Goal: Task Accomplishment & Management: Complete application form

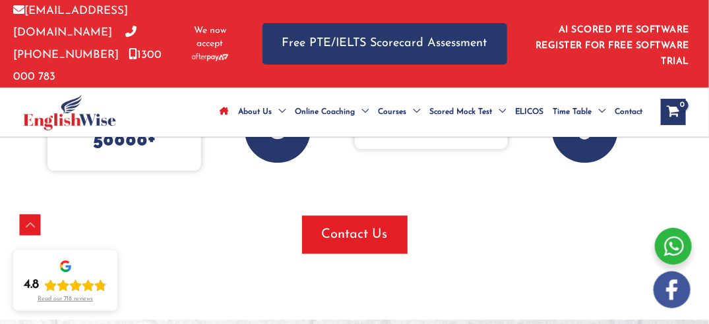
scroll to position [923, 0]
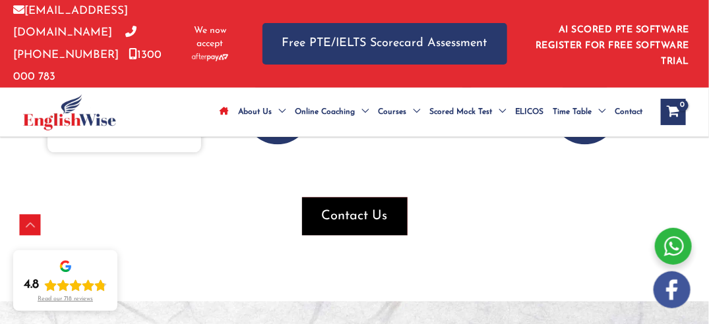
click at [338, 207] on span "Contact Us" at bounding box center [355, 216] width 66 height 18
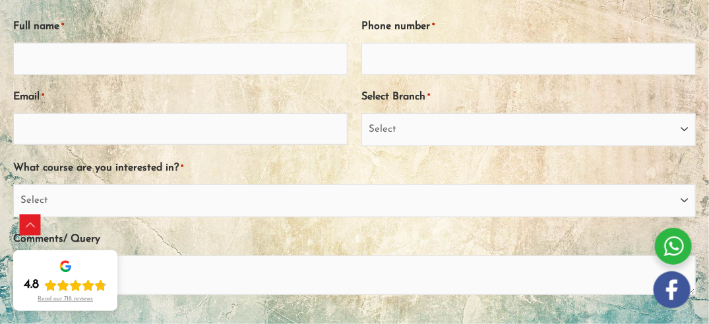
scroll to position [132, 0]
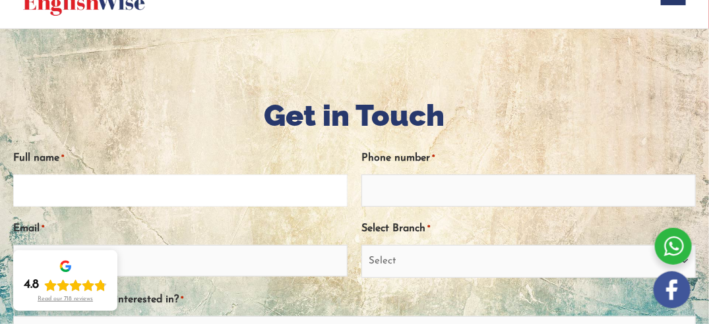
click at [265, 196] on input "Full name *" at bounding box center [180, 191] width 334 height 32
type input "Ada Ejercito Ada Ejercito"
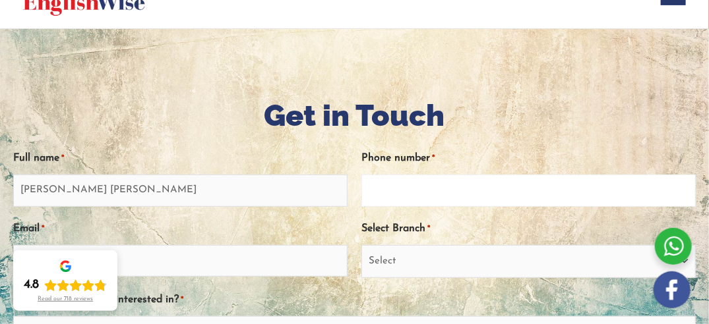
type input "0477031941"
type input "adaejercito@gmail.com"
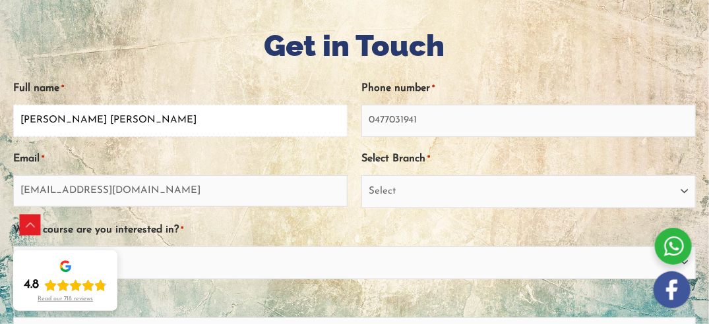
scroll to position [198, 0]
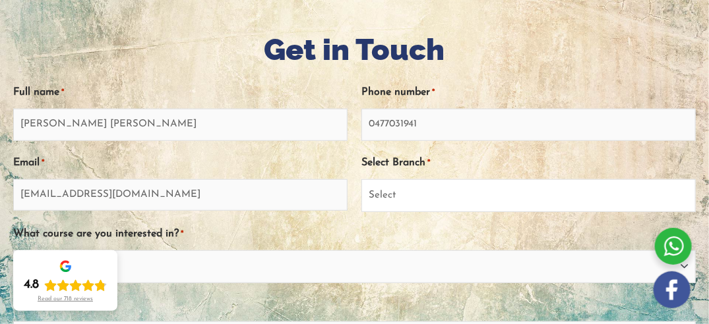
click at [491, 189] on select "Select Sydney City Center Sydney Parramatta EnglishWise Global Brisbane Gold Co…" at bounding box center [528, 195] width 334 height 33
select select "Sydney Parramatta"
click at [361, 179] on select "Select Sydney City Center Sydney Parramatta EnglishWise Global Brisbane Gold Co…" at bounding box center [528, 195] width 334 height 33
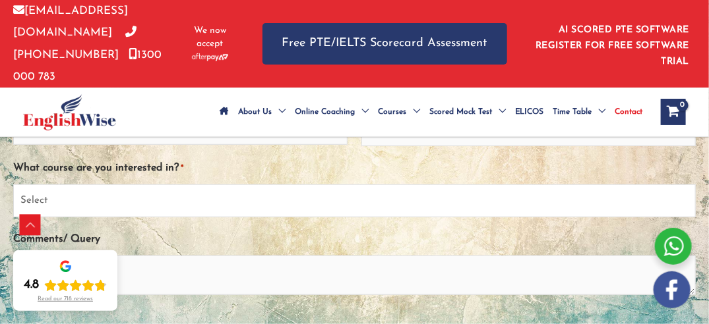
click at [175, 202] on select "Select PTE NAATI IELTS OET General English" at bounding box center [354, 201] width 682 height 33
select select "PTE"
click at [13, 185] on select "Select PTE NAATI IELTS OET General English" at bounding box center [354, 201] width 682 height 33
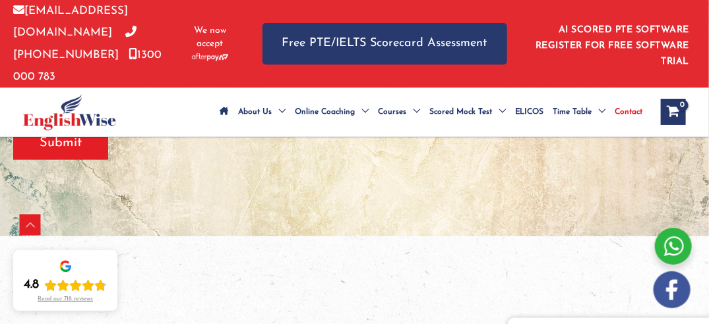
scroll to position [462, 0]
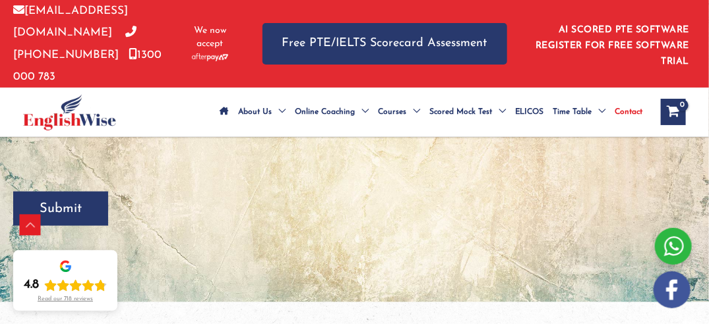
click at [80, 206] on input "Submit" at bounding box center [60, 209] width 95 height 34
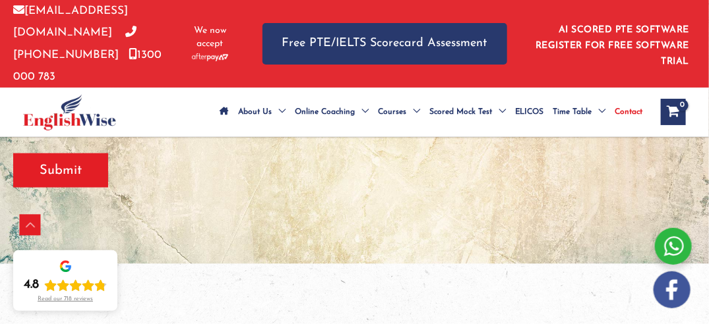
scroll to position [603, 0]
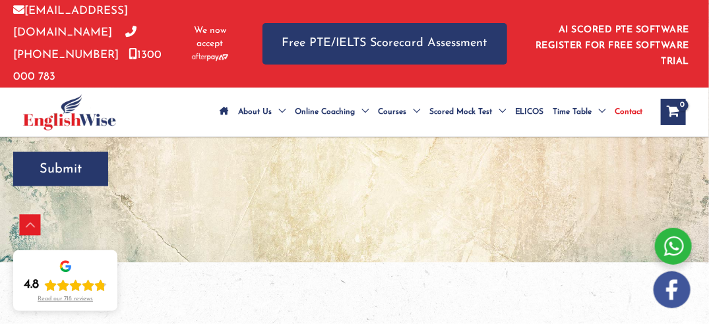
click at [99, 171] on input "Submit" at bounding box center [60, 169] width 95 height 34
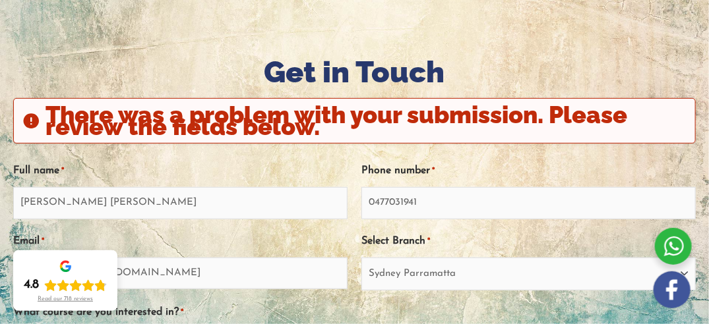
scroll to position [134, 0]
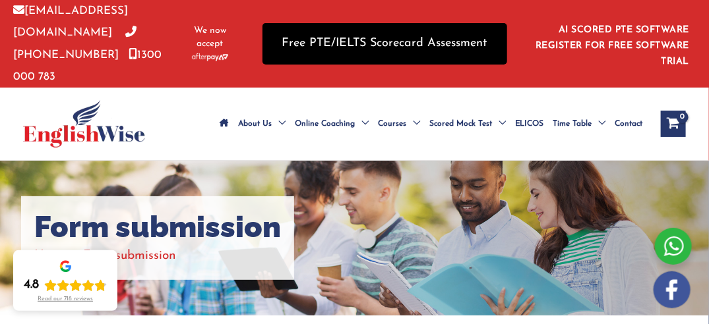
click at [420, 46] on link "Free PTE/IELTS Scorecard Assessment" at bounding box center [384, 44] width 245 height 42
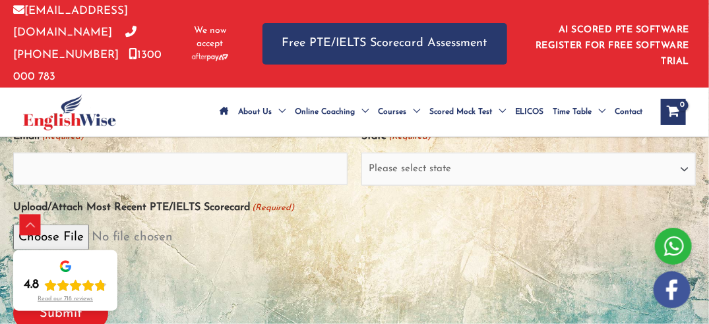
scroll to position [396, 0]
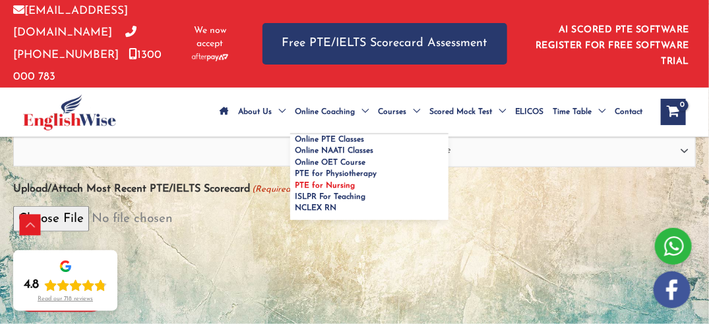
click at [320, 184] on span "PTE for Nursing" at bounding box center [325, 186] width 60 height 8
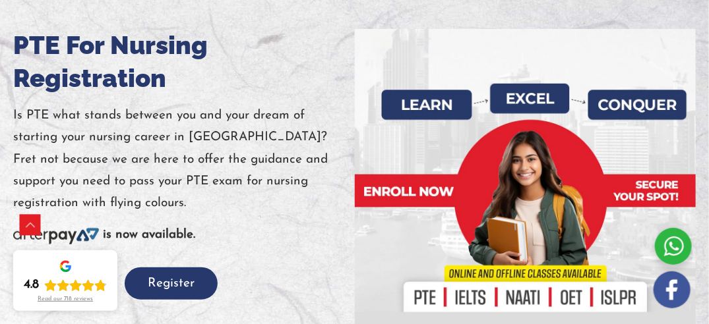
scroll to position [264, 0]
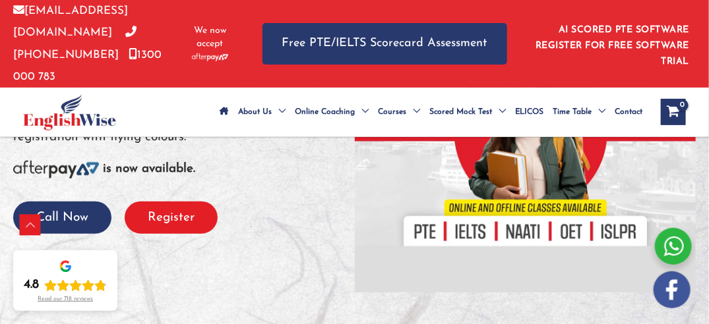
click at [162, 220] on button "Register" at bounding box center [171, 218] width 93 height 32
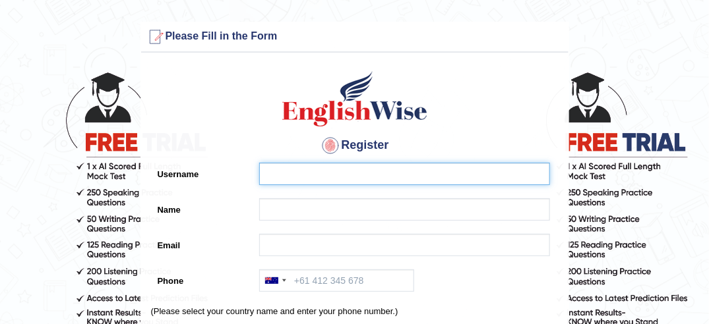
click at [301, 179] on input "Username" at bounding box center [404, 174] width 291 height 22
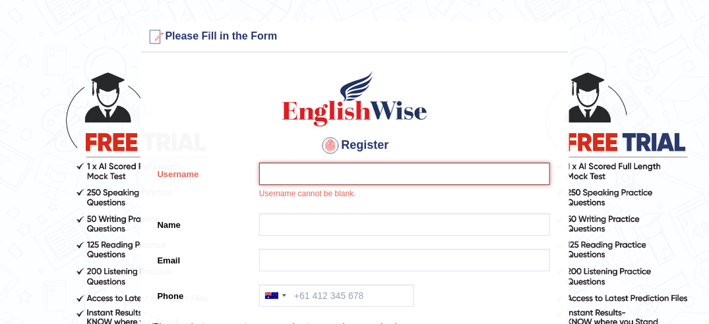
click at [309, 176] on input "Username" at bounding box center [404, 174] width 291 height 22
type input "Ada"
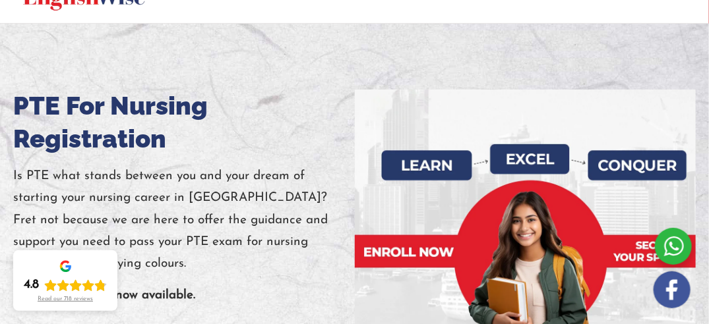
scroll to position [66, 0]
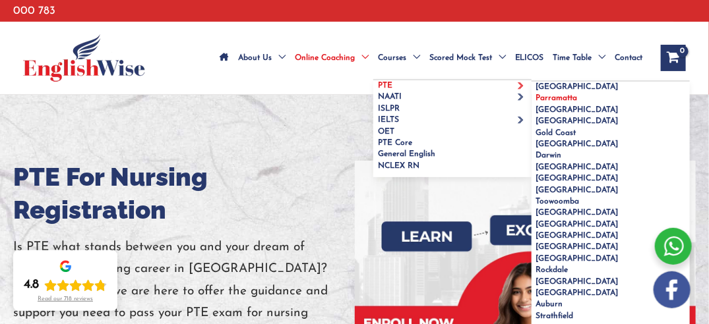
click at [553, 93] on link "Parramatta" at bounding box center [610, 98] width 158 height 11
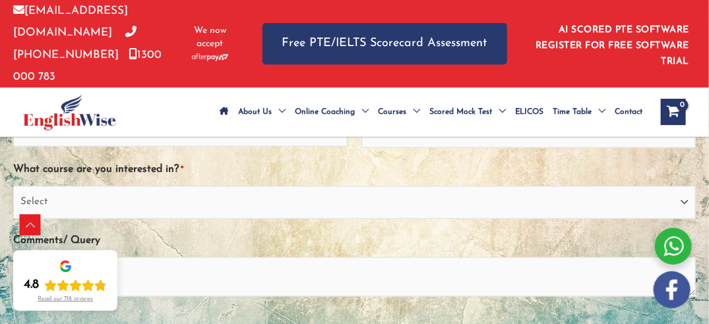
scroll to position [857, 0]
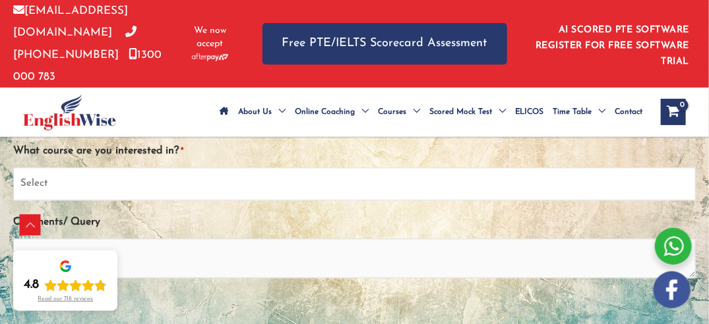
click at [315, 182] on select "Select PTE NAATI IELTS OET General English" at bounding box center [354, 183] width 682 height 33
click at [276, 154] on div "What course are you interested in? * Select PTE NAATI IELTS OET General English" at bounding box center [354, 170] width 682 height 61
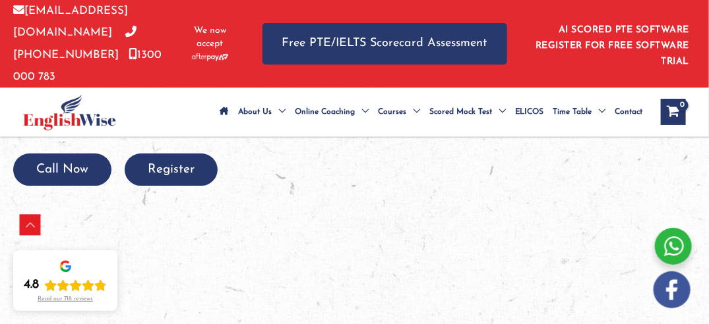
scroll to position [1385, 0]
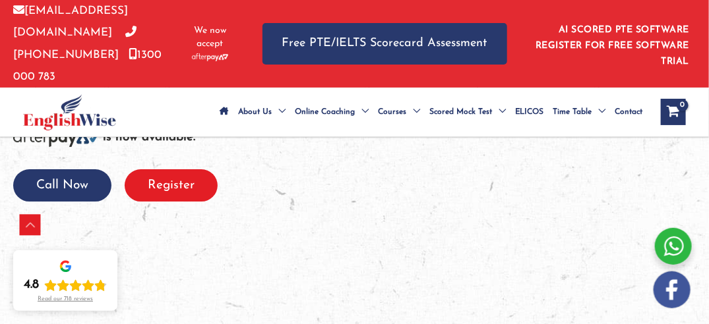
click at [166, 185] on button "Register" at bounding box center [171, 185] width 93 height 32
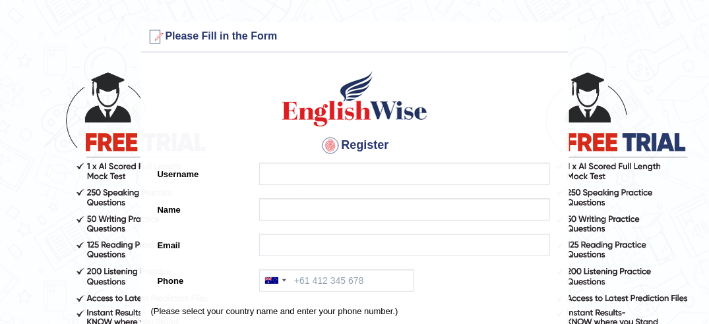
scroll to position [66, 0]
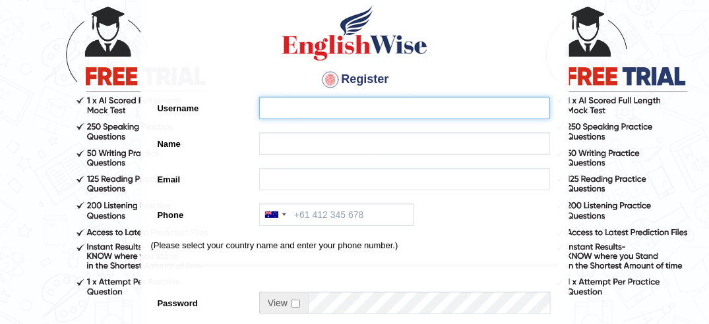
click at [344, 116] on input "Username" at bounding box center [404, 108] width 291 height 22
type input "ada_marcela"
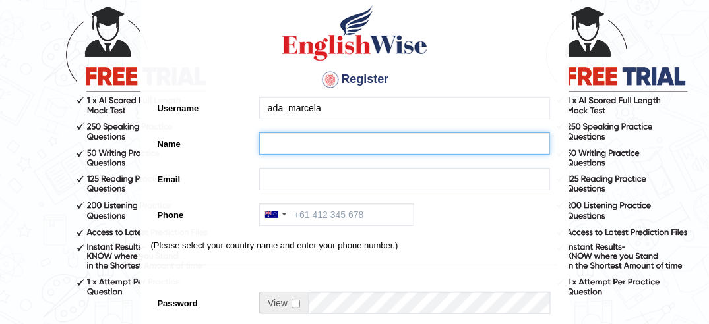
click at [279, 147] on input "Name" at bounding box center [404, 144] width 291 height 22
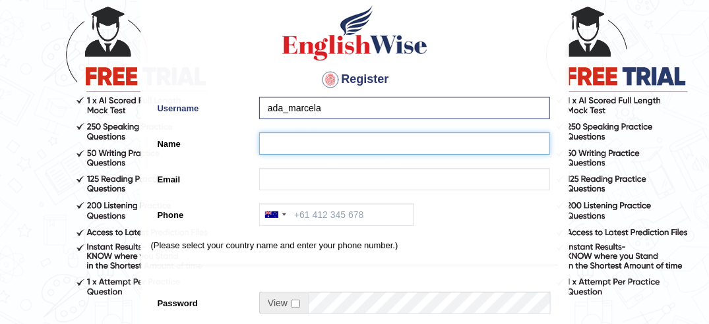
type input "[PERSON_NAME]"
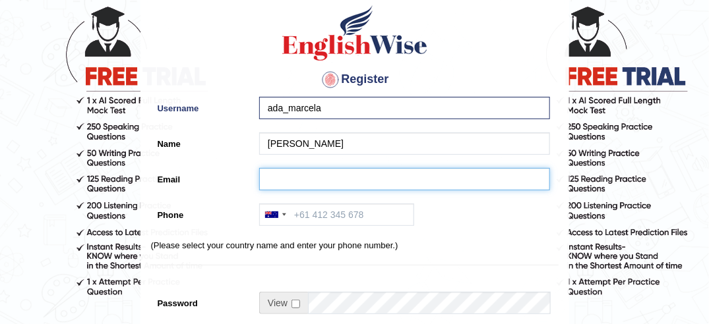
type input "adaejercito@gmail.com"
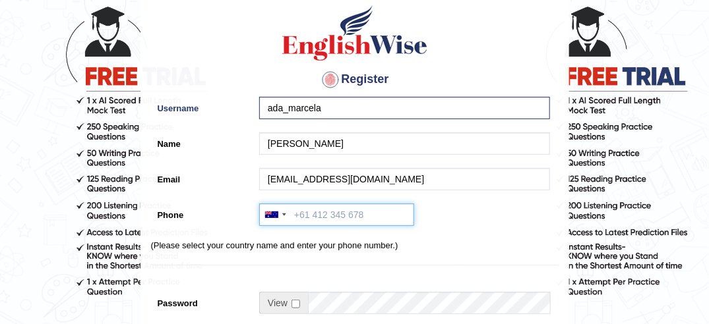
type input "0477031941"
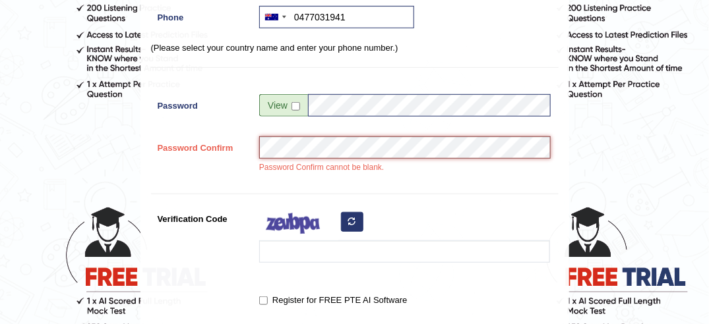
scroll to position [330, 0]
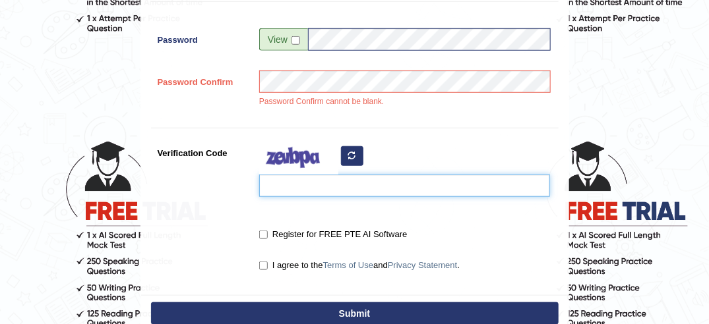
click at [367, 189] on input "Verification Code" at bounding box center [404, 186] width 291 height 22
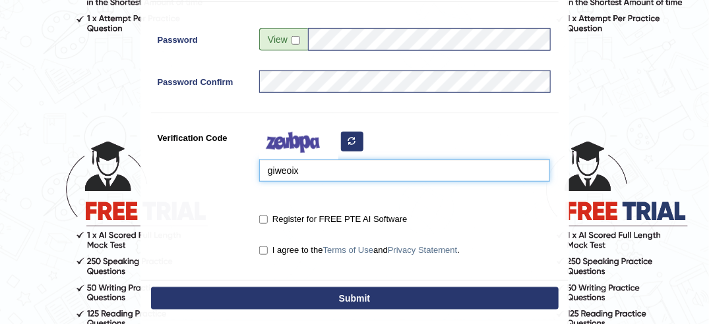
type input "giweoix"
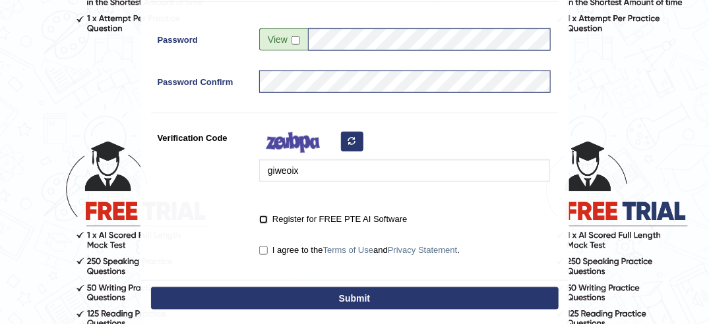
click at [264, 220] on input "Register for FREE PTE AI Software" at bounding box center [263, 220] width 9 height 9
click at [264, 222] on input "Register for FREE PTE AI Software" at bounding box center [263, 220] width 9 height 9
checkbox input "false"
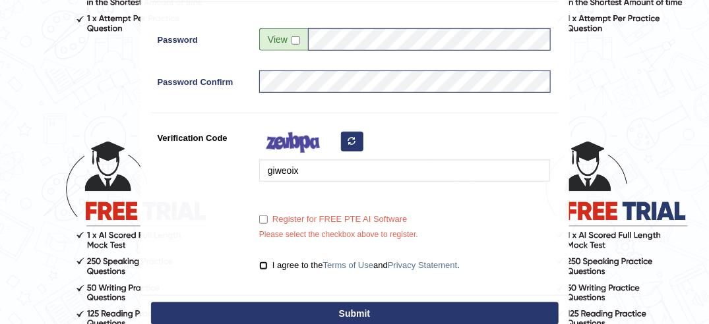
click at [262, 264] on input "I agree to the Terms of Use and Privacy Statement ." at bounding box center [263, 266] width 9 height 9
checkbox input "true"
click at [265, 220] on input "Register for FREE PTE AI Software" at bounding box center [263, 220] width 9 height 9
checkbox input "true"
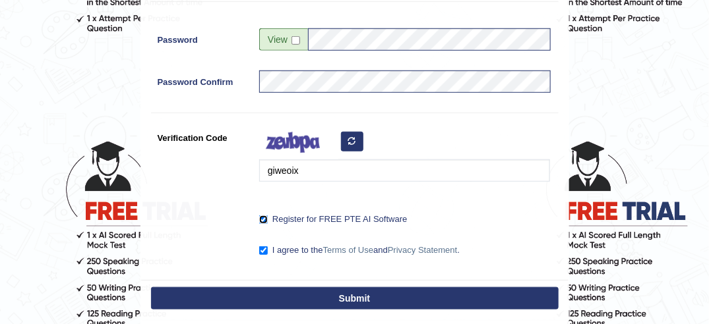
scroll to position [446, 0]
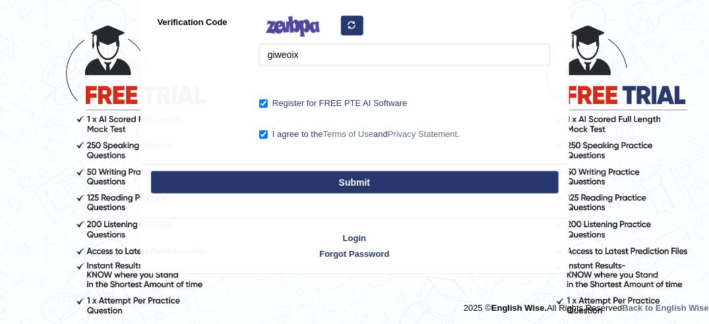
click at [349, 179] on button "Submit" at bounding box center [354, 182] width 407 height 22
type input "+61477031941"
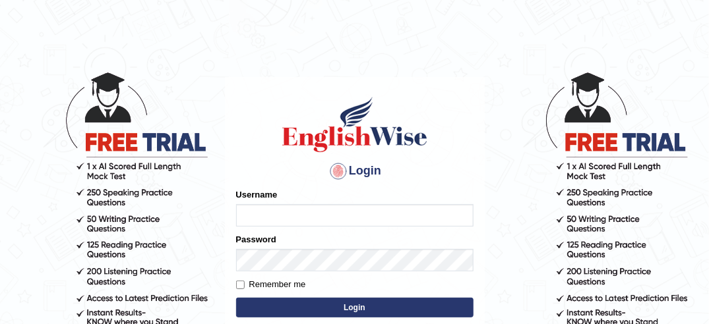
click at [360, 226] on input "Username" at bounding box center [354, 215] width 237 height 22
type input "ada_marcela"
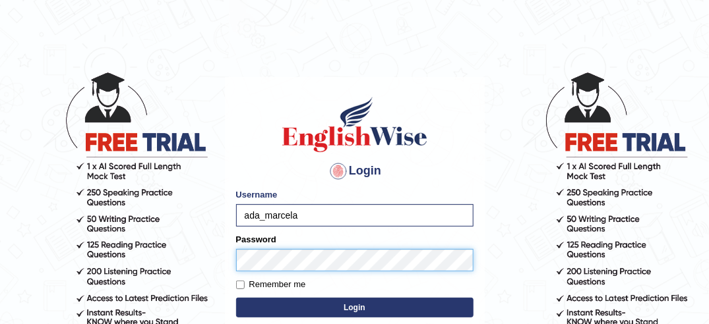
click at [236, 298] on button "Login" at bounding box center [354, 308] width 237 height 20
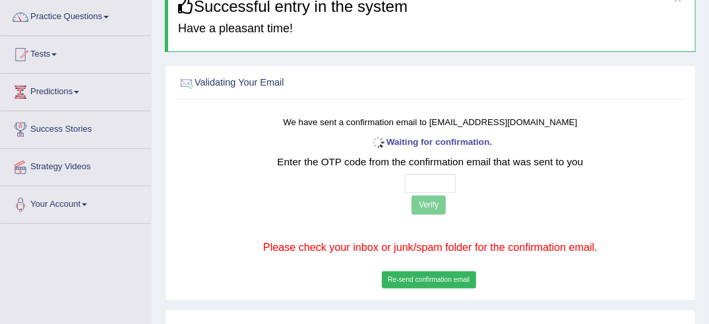
scroll to position [132, 0]
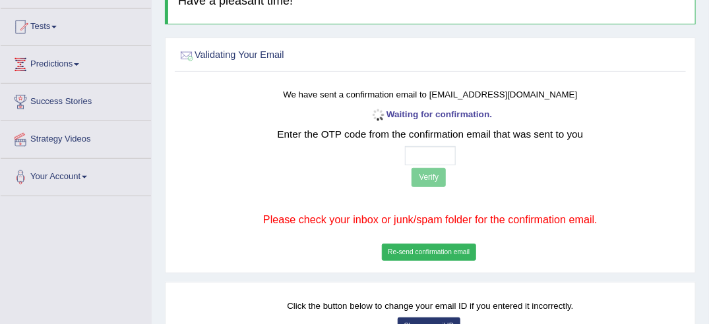
click at [457, 253] on button "Re-send confirmation email" at bounding box center [429, 252] width 94 height 17
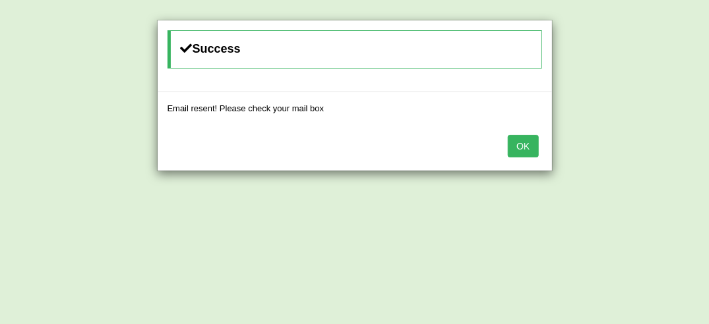
click at [527, 138] on button "OK" at bounding box center [523, 146] width 30 height 22
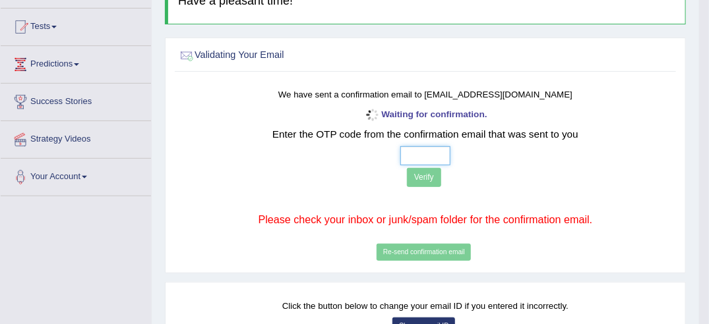
click at [444, 157] on input "text" at bounding box center [425, 155] width 51 height 19
type input "3 0 9 4"
click at [430, 169] on button "Verify" at bounding box center [424, 177] width 34 height 19
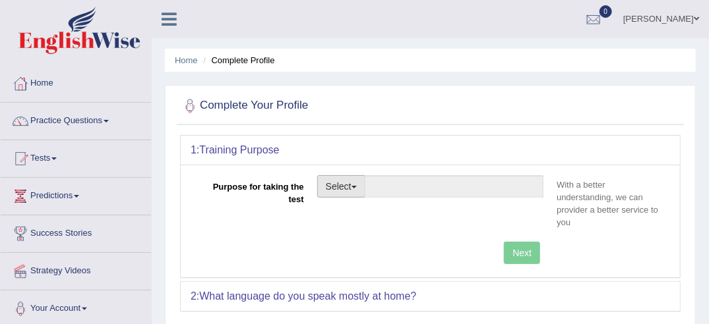
click at [349, 189] on button "Select" at bounding box center [341, 186] width 48 height 22
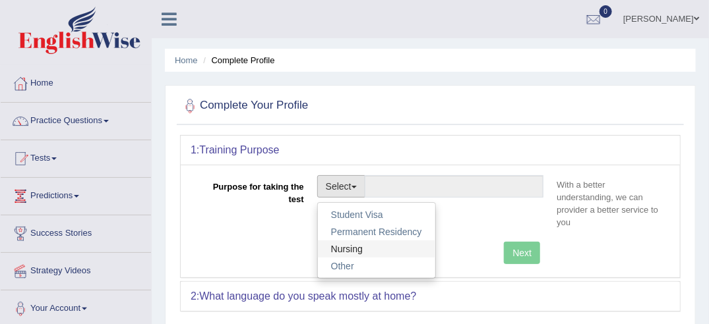
click at [354, 249] on link "Nursing" at bounding box center [376, 249] width 117 height 17
type input "Nursing"
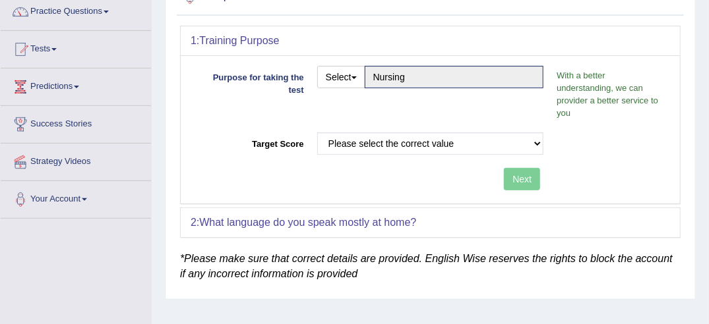
scroll to position [132, 0]
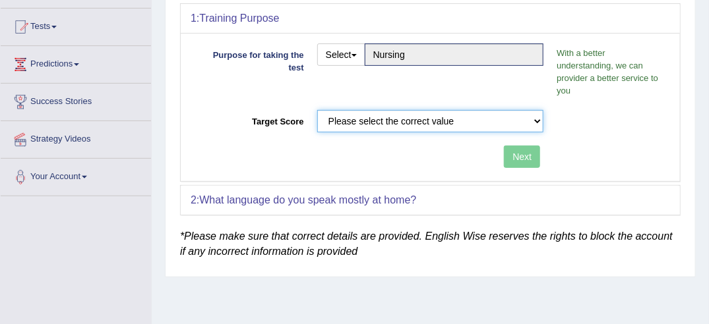
click at [460, 121] on select "Please select the correct value 50 (6 bands) 58 (6.5 bands) 65 (7 bands) 79 (8 …" at bounding box center [430, 121] width 227 height 22
select select "65"
click at [317, 110] on select "Please select the correct value 50 (6 bands) 58 (6.5 bands) 65 (7 bands) 79 (8 …" at bounding box center [430, 121] width 227 height 22
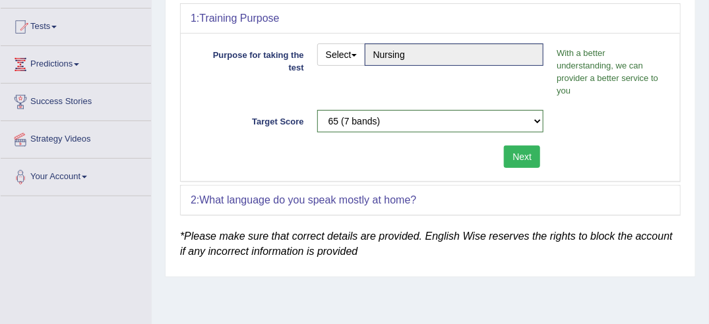
click at [409, 231] on em "*Please make sure that correct details are provided. English Wise reserves the …" at bounding box center [426, 244] width 493 height 27
click at [450, 213] on form "1: Training Purpose Purpose for taking the test Select Student Visa Permanent R…" at bounding box center [430, 115] width 500 height 225
click at [435, 197] on div "2: What language do you speak mostly at home?" at bounding box center [430, 200] width 499 height 29
click at [289, 239] on em "*Please make sure that correct details are provided. English Wise reserves the …" at bounding box center [426, 244] width 493 height 27
click at [339, 249] on em "*Please make sure that correct details are provided. English Wise reserves the …" at bounding box center [426, 244] width 493 height 27
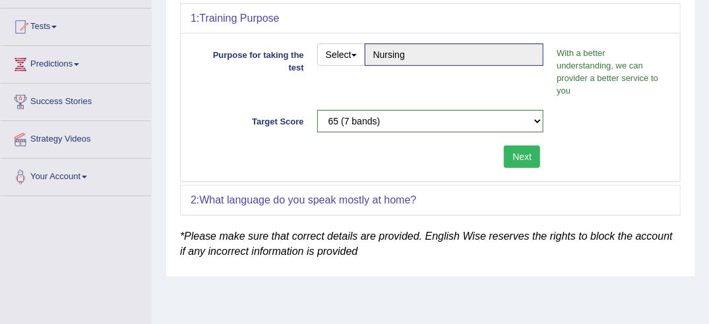
click at [523, 149] on button "Next" at bounding box center [522, 157] width 36 height 22
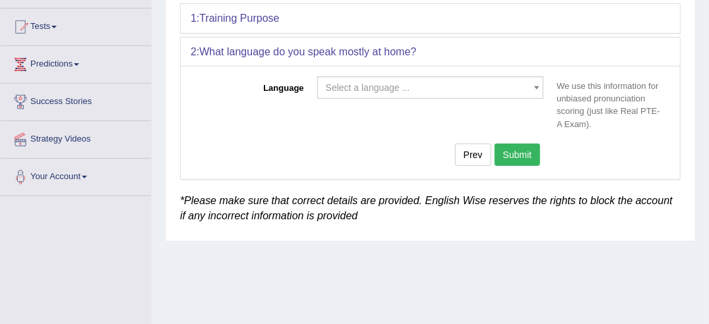
click at [476, 98] on div "Select a language ... Afrikaans Albanian Amharic Arabic Armenian Ashanti Azeri …" at bounding box center [431, 90] width 240 height 29
click at [465, 89] on span "Select a language ..." at bounding box center [427, 87] width 202 height 13
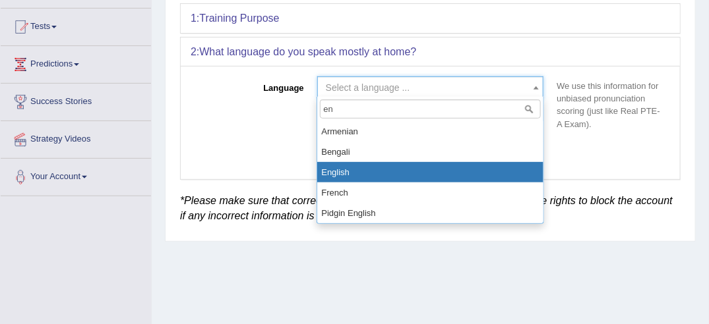
type input "en"
select select "English"
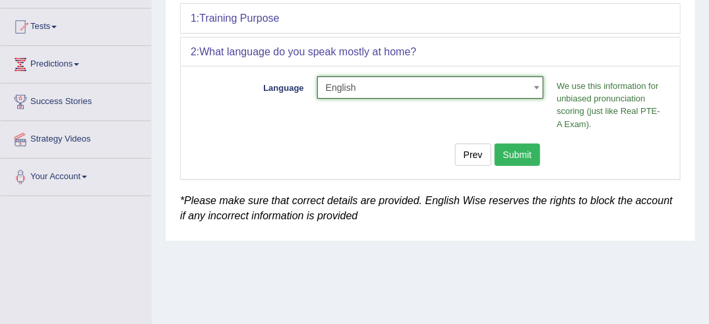
click at [521, 159] on button "Submit" at bounding box center [517, 155] width 46 height 22
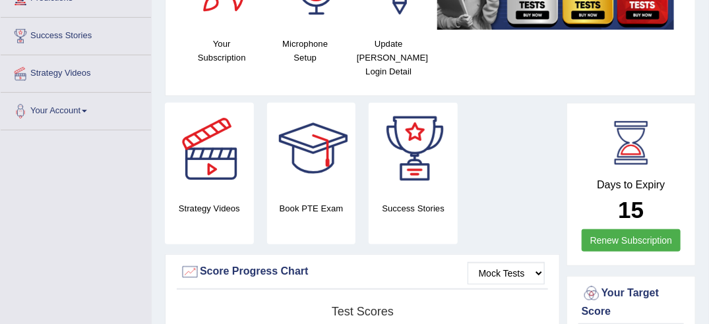
scroll to position [330, 0]
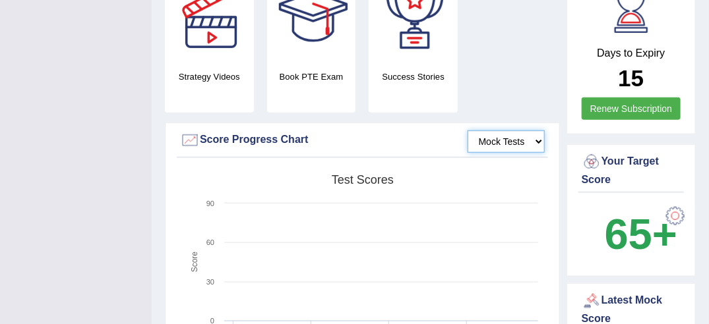
click at [535, 131] on select "Mock Tests" at bounding box center [505, 142] width 77 height 22
click at [516, 73] on div "Strategy Videos Book PTE Exam Success Stories" at bounding box center [362, 47] width 408 height 152
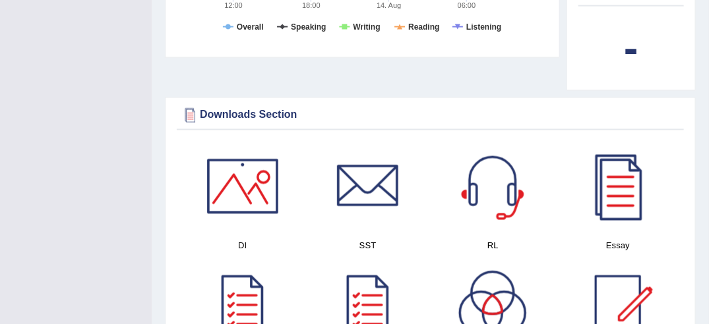
scroll to position [725, 0]
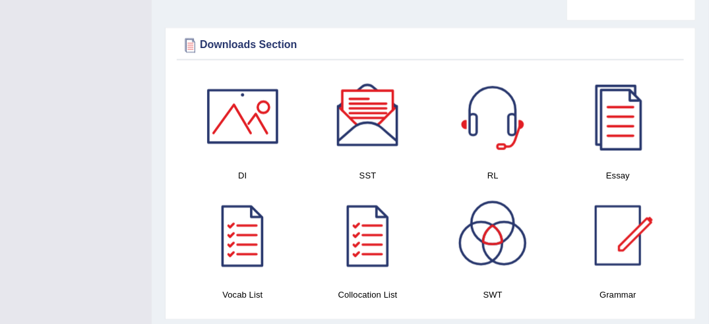
click at [259, 119] on div at bounding box center [242, 117] width 92 height 92
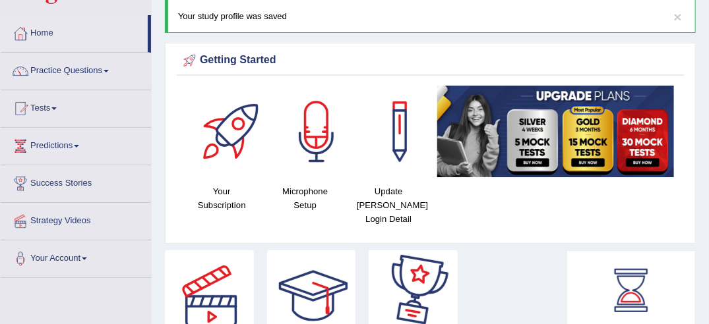
scroll to position [32, 0]
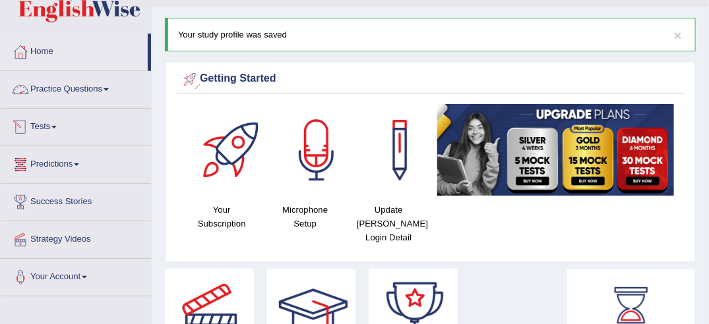
click at [48, 121] on link "Tests" at bounding box center [76, 125] width 150 height 33
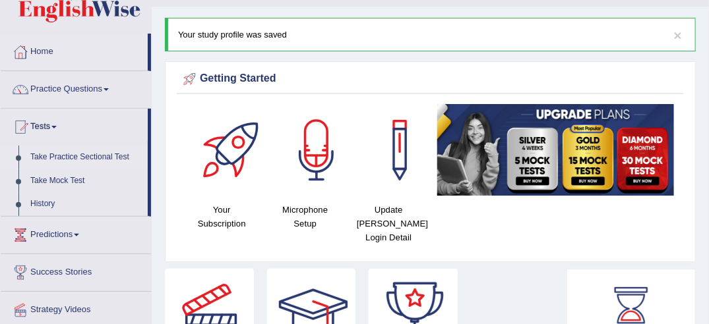
click at [75, 161] on link "Take Practice Sectional Test" at bounding box center [85, 158] width 123 height 24
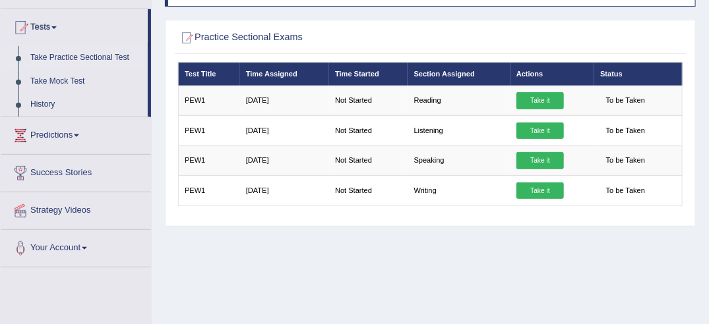
scroll to position [132, 0]
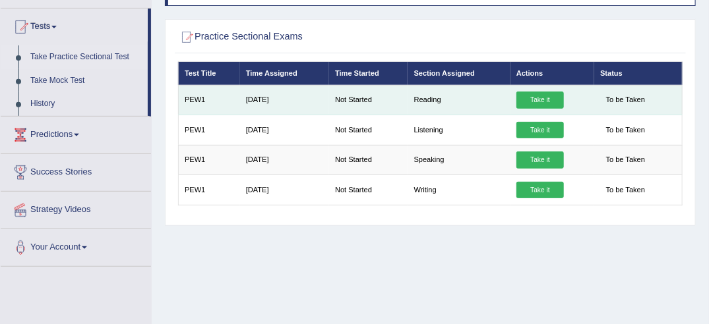
click at [525, 103] on link "Take it" at bounding box center [539, 100] width 47 height 17
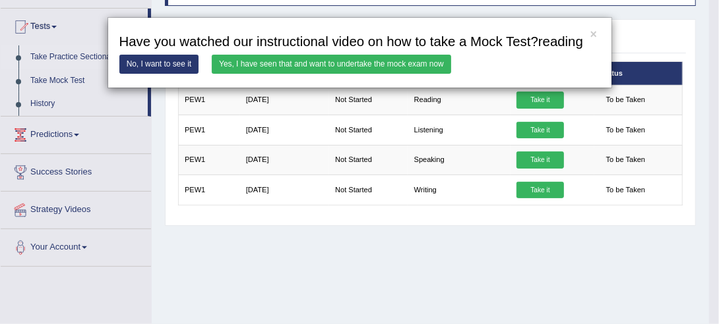
click at [171, 65] on link "No, I want to see it" at bounding box center [159, 64] width 80 height 19
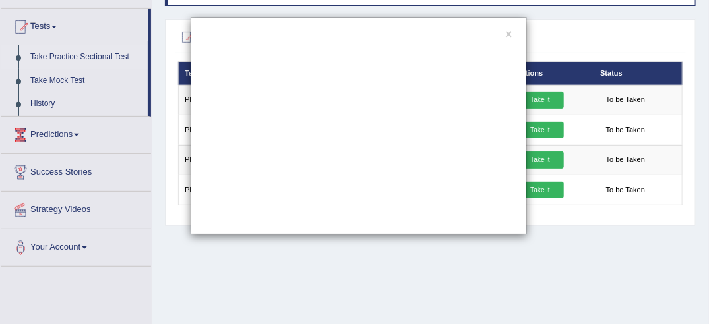
click at [419, 289] on div "×" at bounding box center [354, 162] width 709 height 324
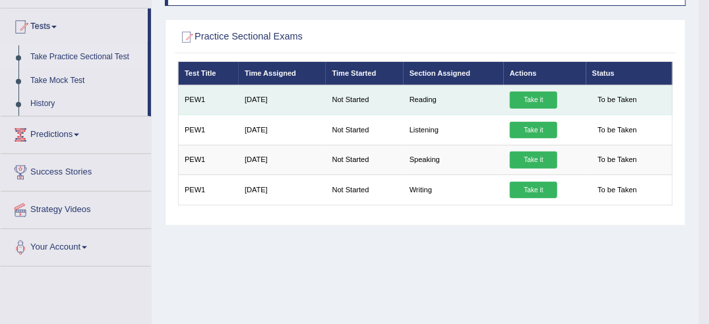
click at [537, 104] on link "Take it" at bounding box center [533, 100] width 47 height 17
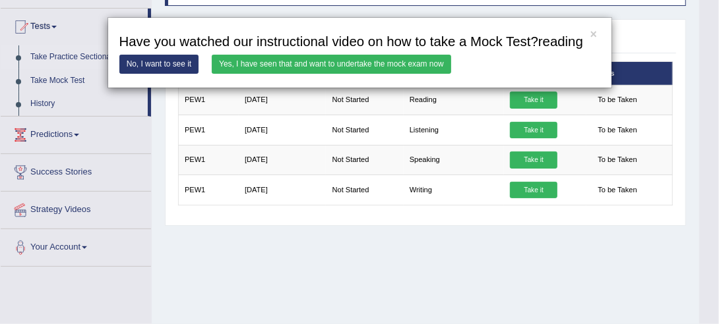
click at [173, 63] on link "No, I want to see it" at bounding box center [159, 64] width 80 height 19
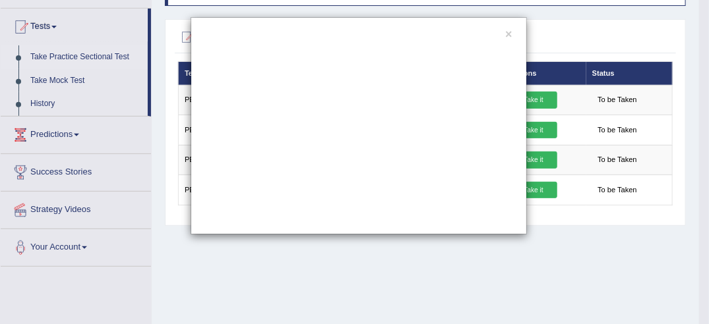
click at [380, 280] on div "×" at bounding box center [354, 162] width 709 height 324
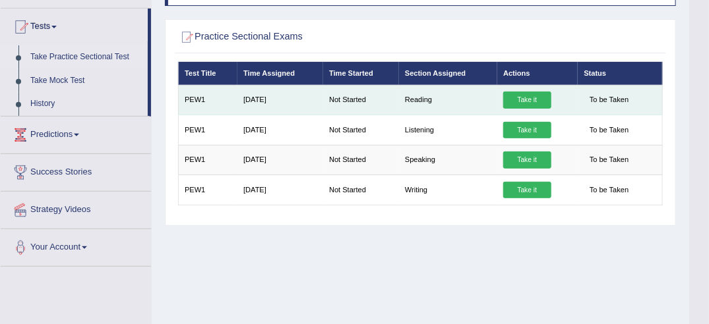
click at [534, 99] on link "Take it" at bounding box center [526, 100] width 47 height 17
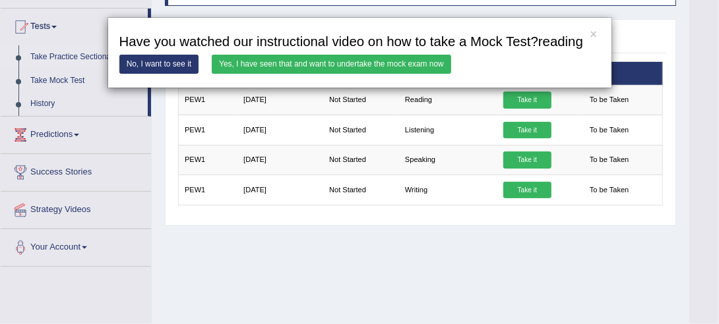
click at [185, 64] on link "No, I want to see it" at bounding box center [159, 64] width 80 height 19
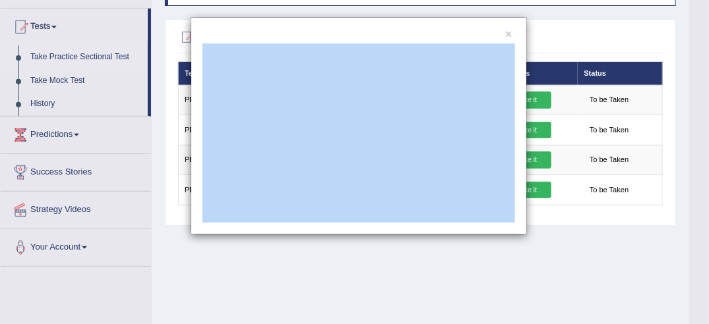
click at [595, 269] on div "×" at bounding box center [354, 162] width 709 height 324
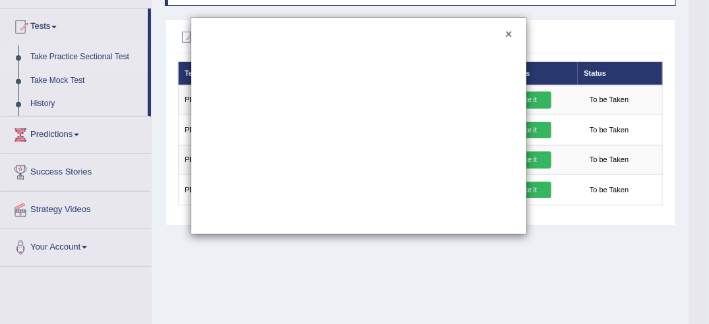
click at [509, 36] on button "×" at bounding box center [508, 35] width 7 height 12
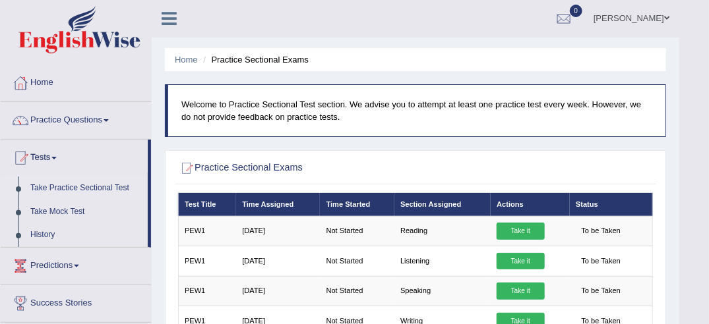
scroll to position [0, 0]
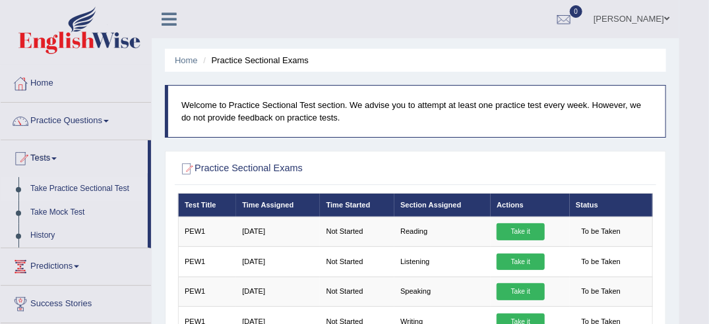
click at [50, 81] on link "Home" at bounding box center [76, 81] width 150 height 33
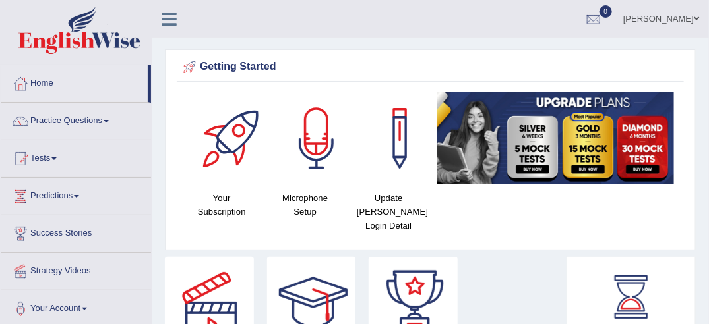
click at [227, 159] on div at bounding box center [233, 138] width 92 height 92
click at [318, 179] on div at bounding box center [316, 138] width 92 height 92
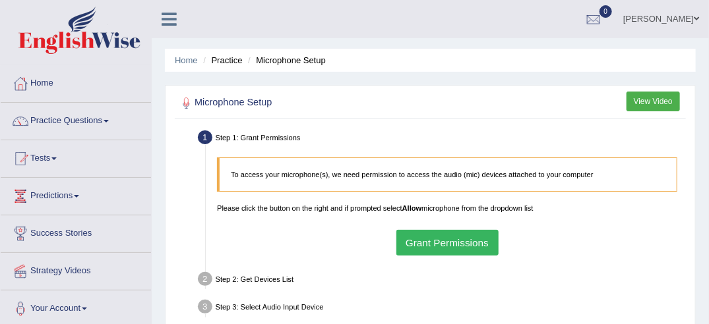
click at [443, 237] on button "Grant Permissions" at bounding box center [447, 243] width 102 height 26
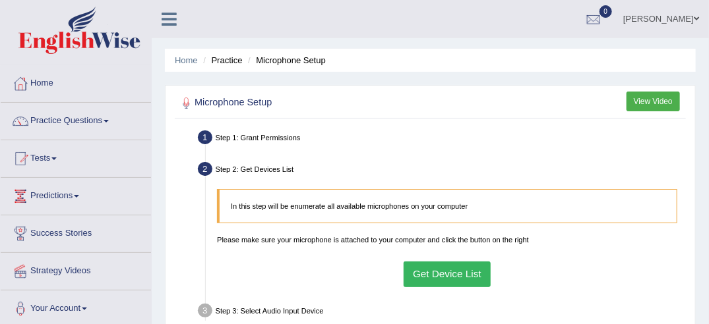
click at [452, 281] on button "Get Device List" at bounding box center [448, 275] width 88 height 26
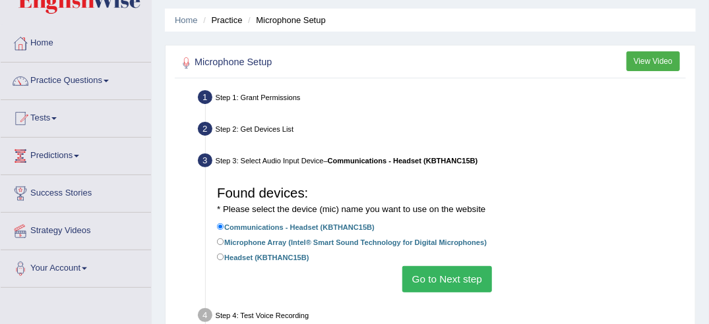
scroll to position [132, 0]
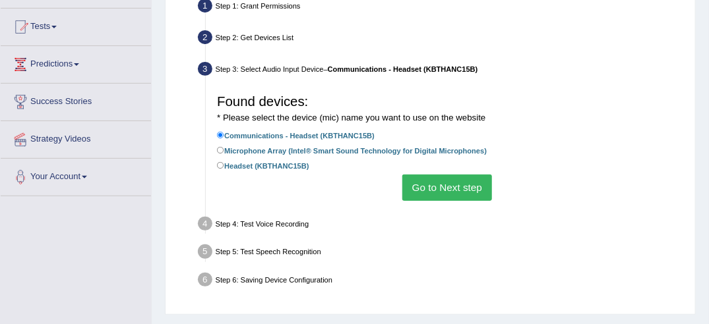
click at [467, 192] on button "Go to Next step" at bounding box center [446, 188] width 89 height 26
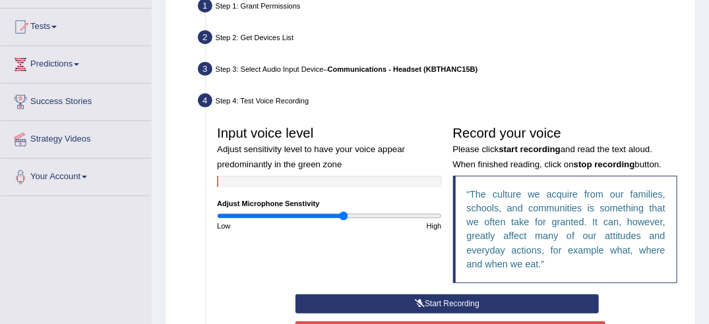
drag, startPoint x: 330, startPoint y: 216, endPoint x: 342, endPoint y: 216, distance: 11.9
click at [342, 216] on input "range" at bounding box center [329, 216] width 224 height 9
drag, startPoint x: 342, startPoint y: 216, endPoint x: 353, endPoint y: 216, distance: 11.2
click at [353, 216] on input "range" at bounding box center [329, 216] width 224 height 9
drag, startPoint x: 353, startPoint y: 214, endPoint x: 344, endPoint y: 216, distance: 10.0
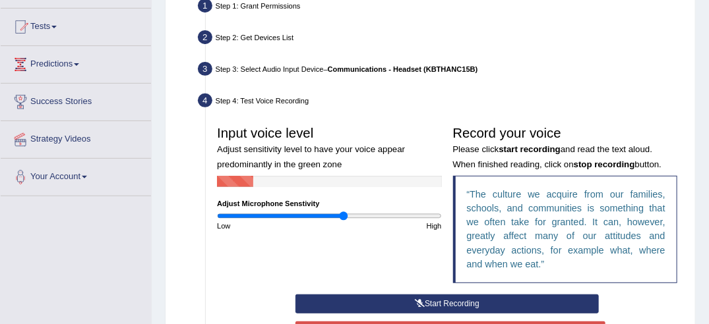
click at [344, 216] on input "range" at bounding box center [329, 216] width 224 height 9
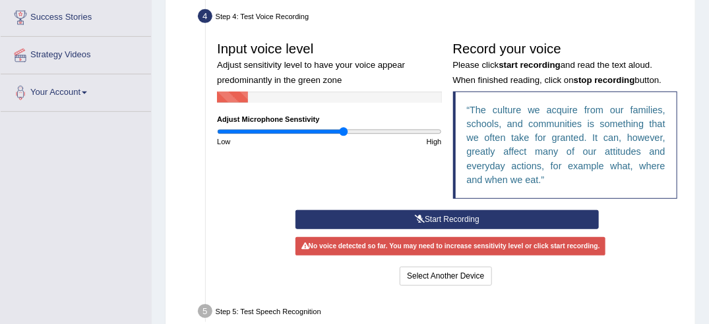
scroll to position [198, 0]
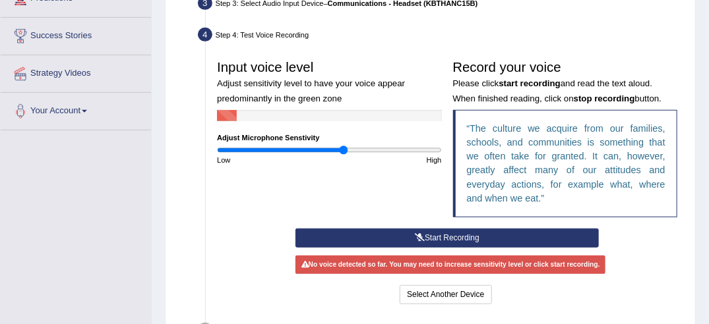
click at [450, 237] on button "Start Recording" at bounding box center [446, 238] width 303 height 19
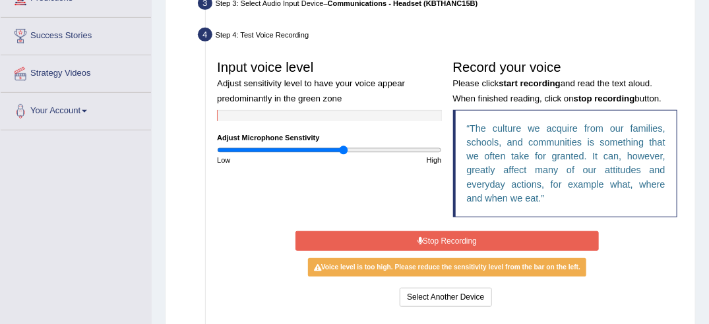
click at [451, 237] on button "Stop Recording" at bounding box center [446, 240] width 303 height 19
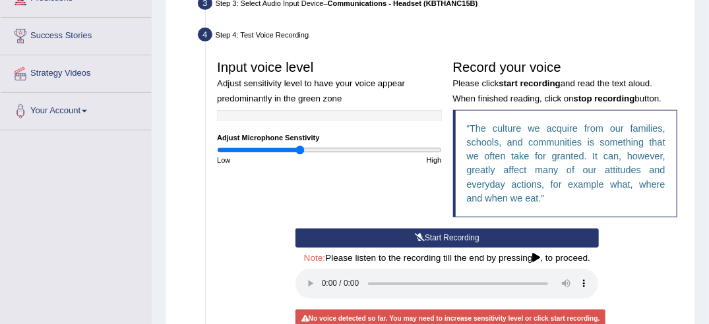
drag, startPoint x: 342, startPoint y: 149, endPoint x: 299, endPoint y: 150, distance: 42.9
click at [299, 150] on input "range" at bounding box center [329, 150] width 224 height 9
drag, startPoint x: 299, startPoint y: 150, endPoint x: 309, endPoint y: 152, distance: 10.1
click at [309, 152] on input "range" at bounding box center [329, 150] width 224 height 9
click at [457, 239] on button "Start Recording" at bounding box center [446, 238] width 303 height 19
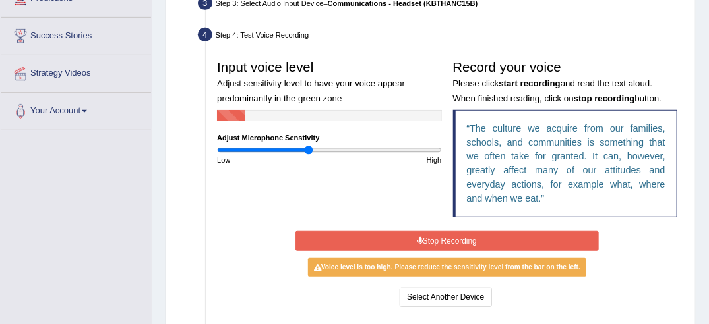
click at [457, 239] on button "Stop Recording" at bounding box center [446, 240] width 303 height 19
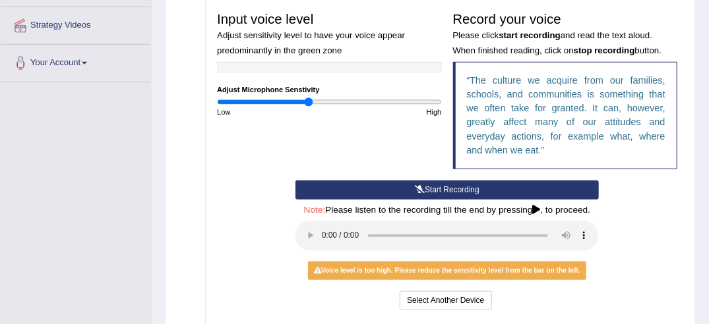
scroll to position [264, 0]
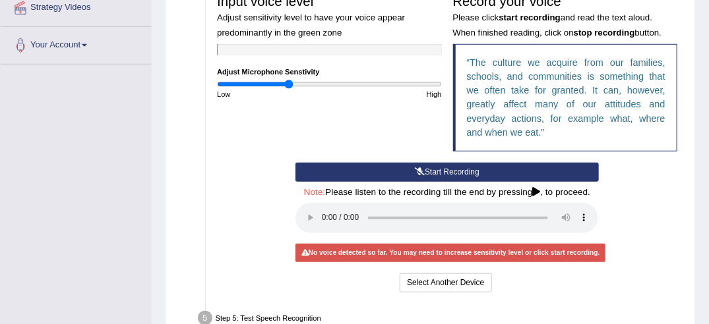
drag, startPoint x: 309, startPoint y: 86, endPoint x: 288, endPoint y: 92, distance: 21.3
type input "0.64"
click at [288, 89] on input "range" at bounding box center [329, 84] width 224 height 9
click at [402, 120] on div "Input voice level Adjust sensitivity level to have your voice appear predominan…" at bounding box center [447, 75] width 471 height 175
click at [431, 171] on button "Start Recording" at bounding box center [446, 172] width 303 height 19
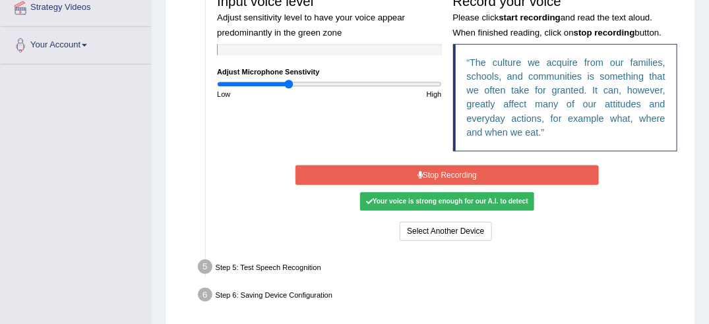
click at [431, 171] on button "Stop Recording" at bounding box center [446, 174] width 303 height 19
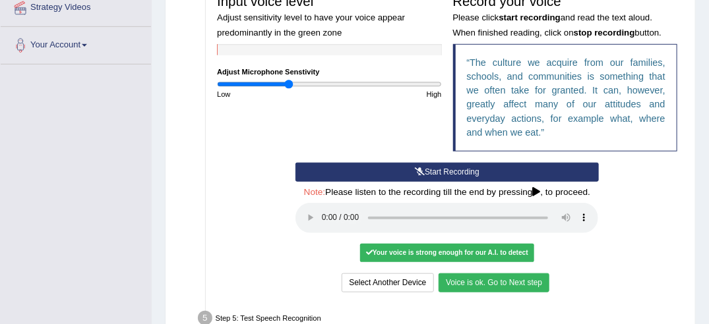
click at [462, 279] on button "Voice is ok. Go to Next step" at bounding box center [493, 283] width 111 height 19
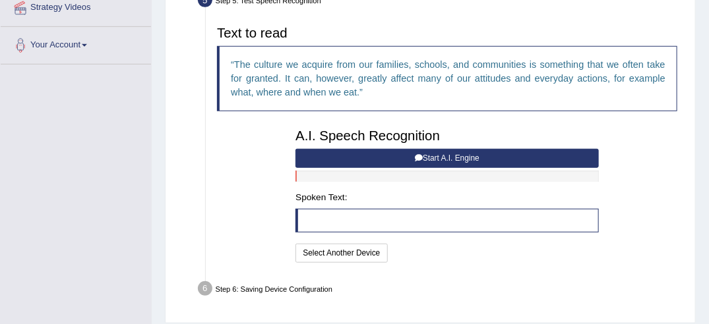
click at [499, 159] on button "Start A.I. Engine" at bounding box center [446, 158] width 303 height 19
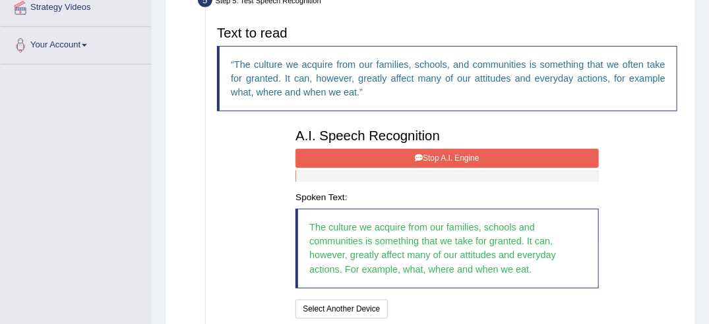
click at [499, 158] on button "Stop A.I. Engine" at bounding box center [446, 158] width 303 height 19
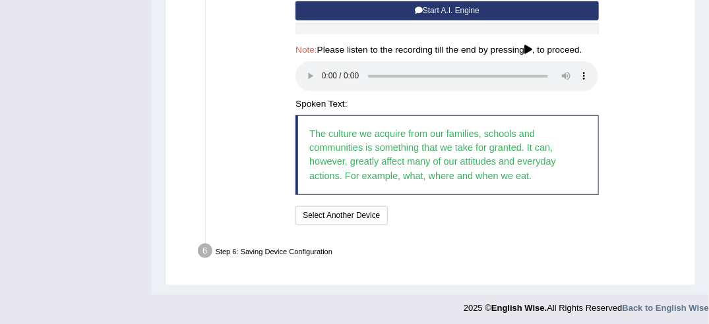
scroll to position [413, 0]
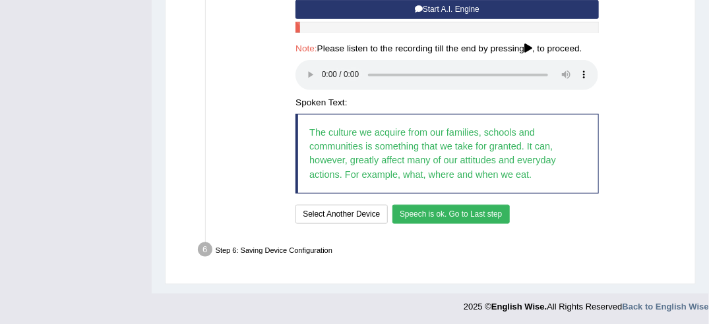
click at [450, 209] on button "Speech is ok. Go to Last step" at bounding box center [450, 214] width 117 height 19
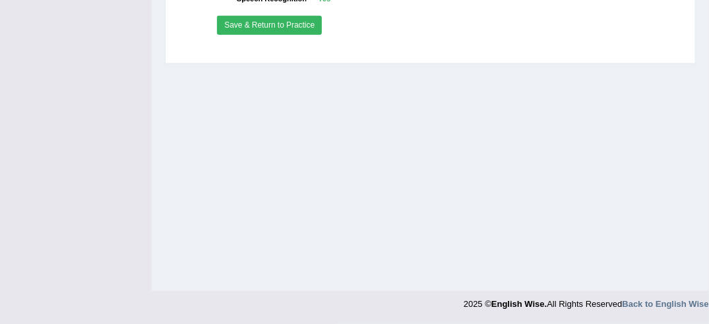
click at [287, 24] on button "Save & Return to Practice" at bounding box center [269, 25] width 105 height 19
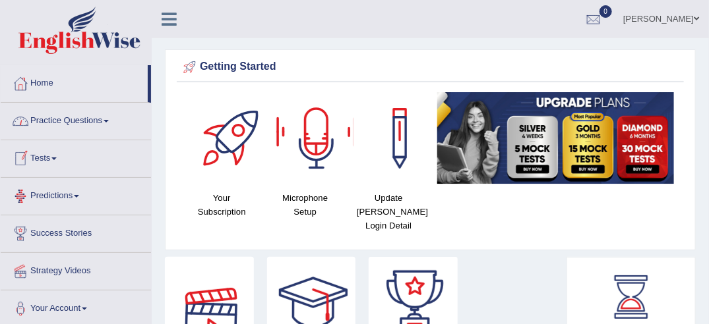
click at [64, 160] on link "Tests" at bounding box center [76, 156] width 150 height 33
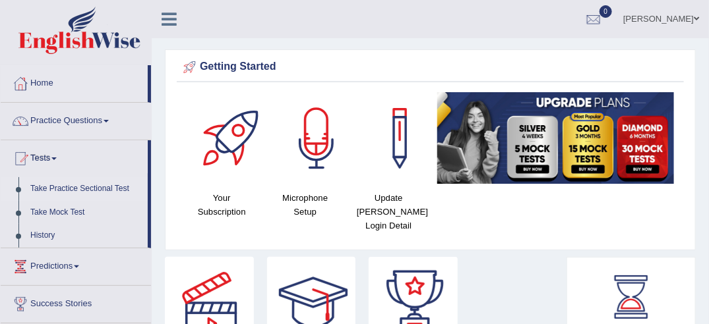
click at [65, 189] on link "Take Practice Sectional Test" at bounding box center [85, 189] width 123 height 24
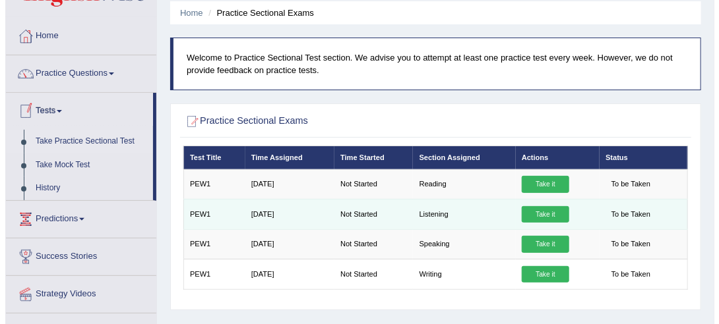
scroll to position [66, 0]
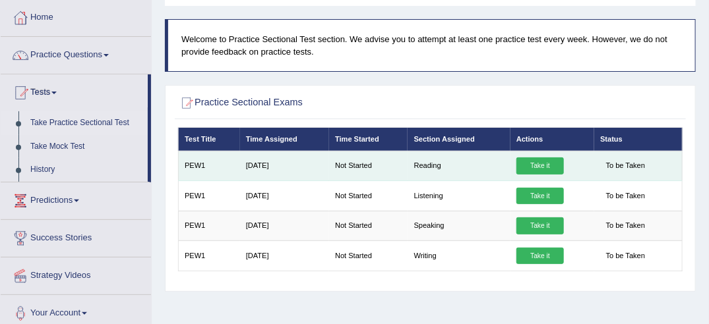
click at [539, 163] on link "Take it" at bounding box center [539, 166] width 47 height 17
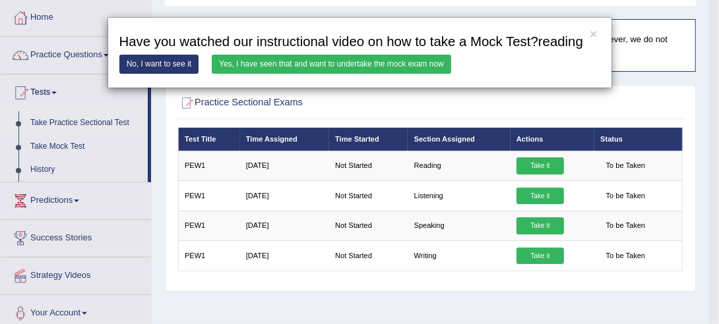
click at [404, 68] on link "Yes, I have seen that and want to undertake the mock exam now" at bounding box center [331, 64] width 239 height 19
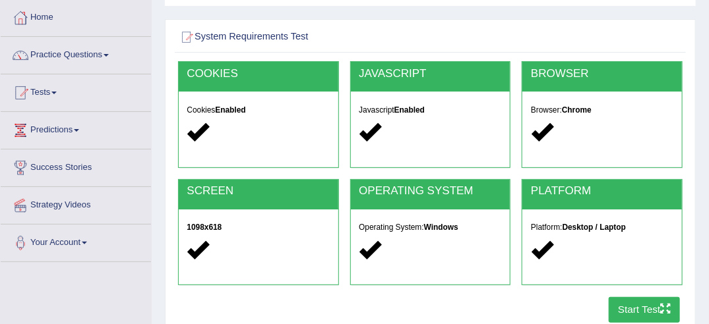
scroll to position [198, 0]
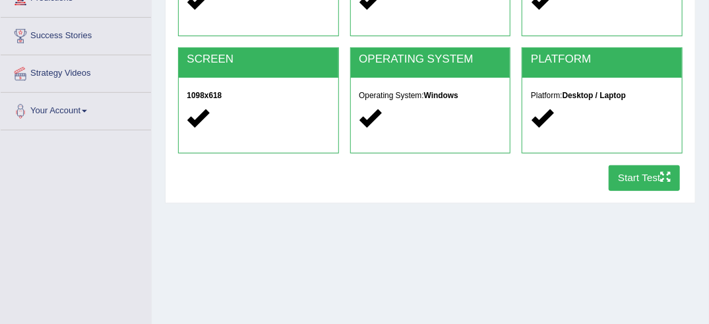
click at [636, 177] on button "Start Test" at bounding box center [645, 178] width 72 height 26
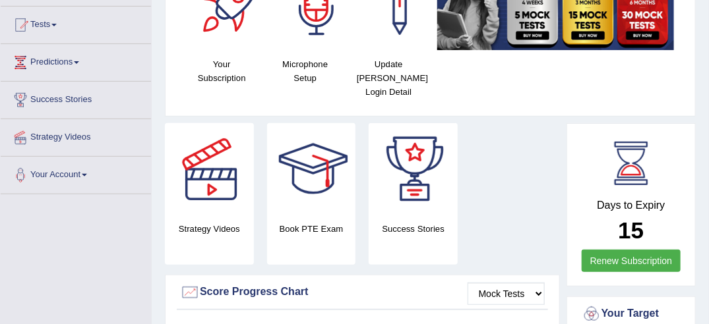
scroll to position [132, 0]
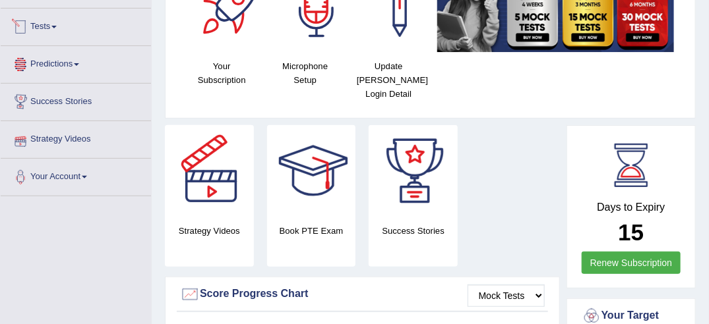
click at [55, 26] on link "Tests" at bounding box center [76, 25] width 150 height 33
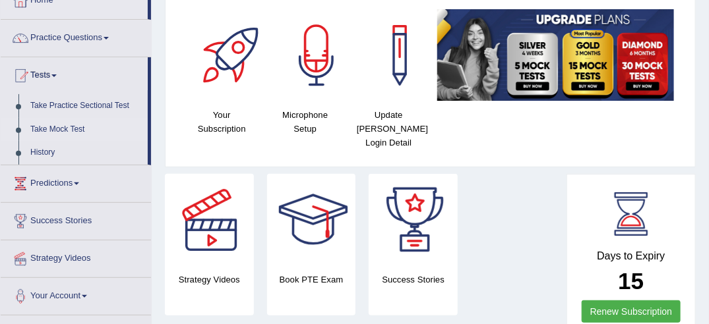
scroll to position [66, 0]
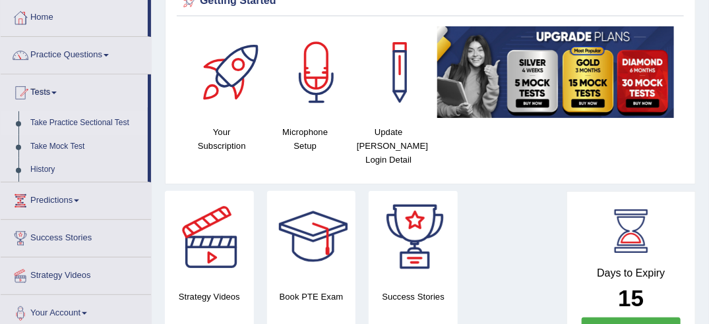
click at [68, 122] on link "Take Practice Sectional Test" at bounding box center [85, 123] width 123 height 24
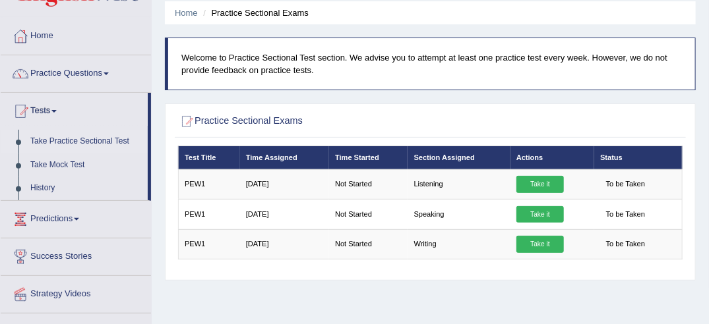
scroll to position [66, 0]
